Goal: Task Accomplishment & Management: Manage account settings

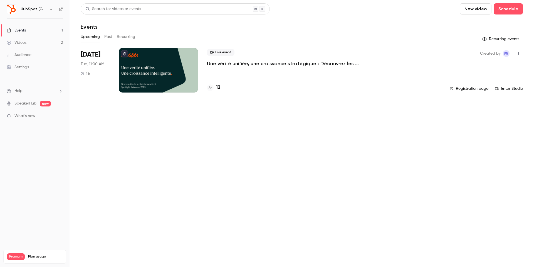
click at [152, 79] on div at bounding box center [158, 70] width 79 height 45
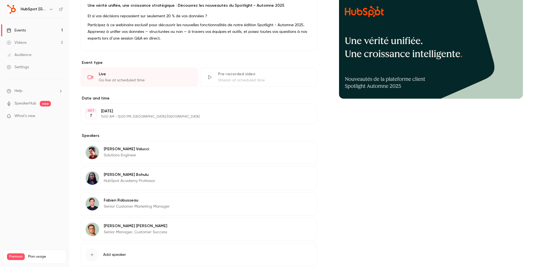
scroll to position [96, 0]
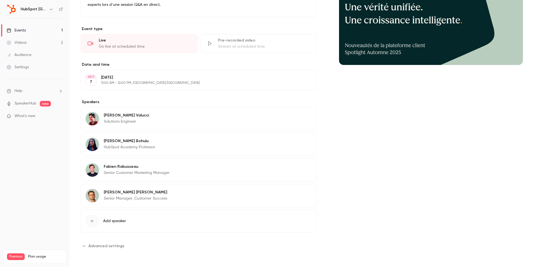
click at [300, 166] on button "Edit" at bounding box center [302, 167] width 20 height 9
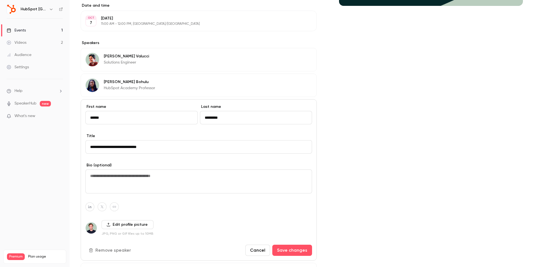
scroll to position [165, 0]
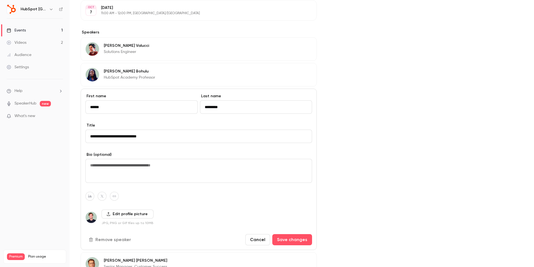
click at [104, 237] on button "Remove speaker" at bounding box center [110, 239] width 50 height 11
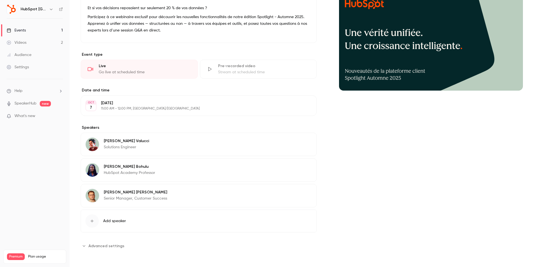
scroll to position [0, 0]
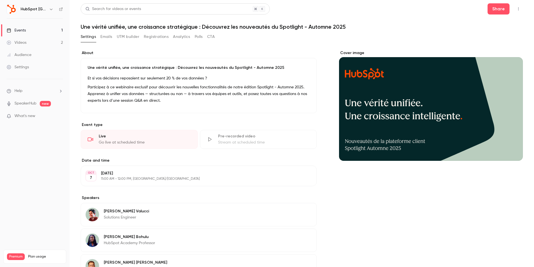
click at [102, 41] on button "Emails" at bounding box center [106, 36] width 12 height 9
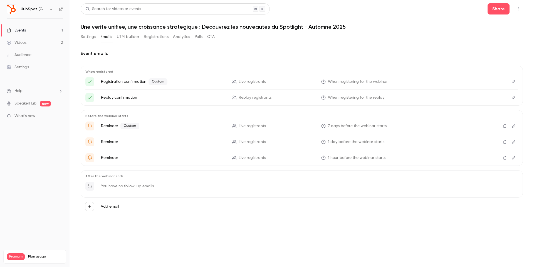
click at [512, 81] on icon "Edit" at bounding box center [514, 82] width 4 height 4
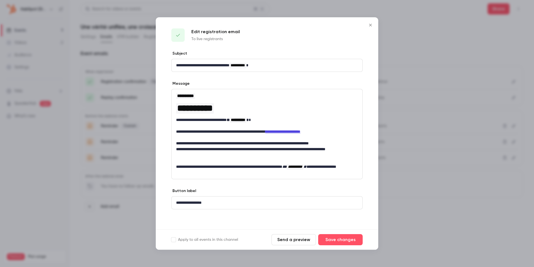
click at [282, 245] on div "Apply to all events in this channel Send a preview Save changes" at bounding box center [267, 239] width 223 height 20
click at [283, 242] on button "Send a preview" at bounding box center [294, 239] width 45 height 11
